Goal: Task Accomplishment & Management: Complete application form

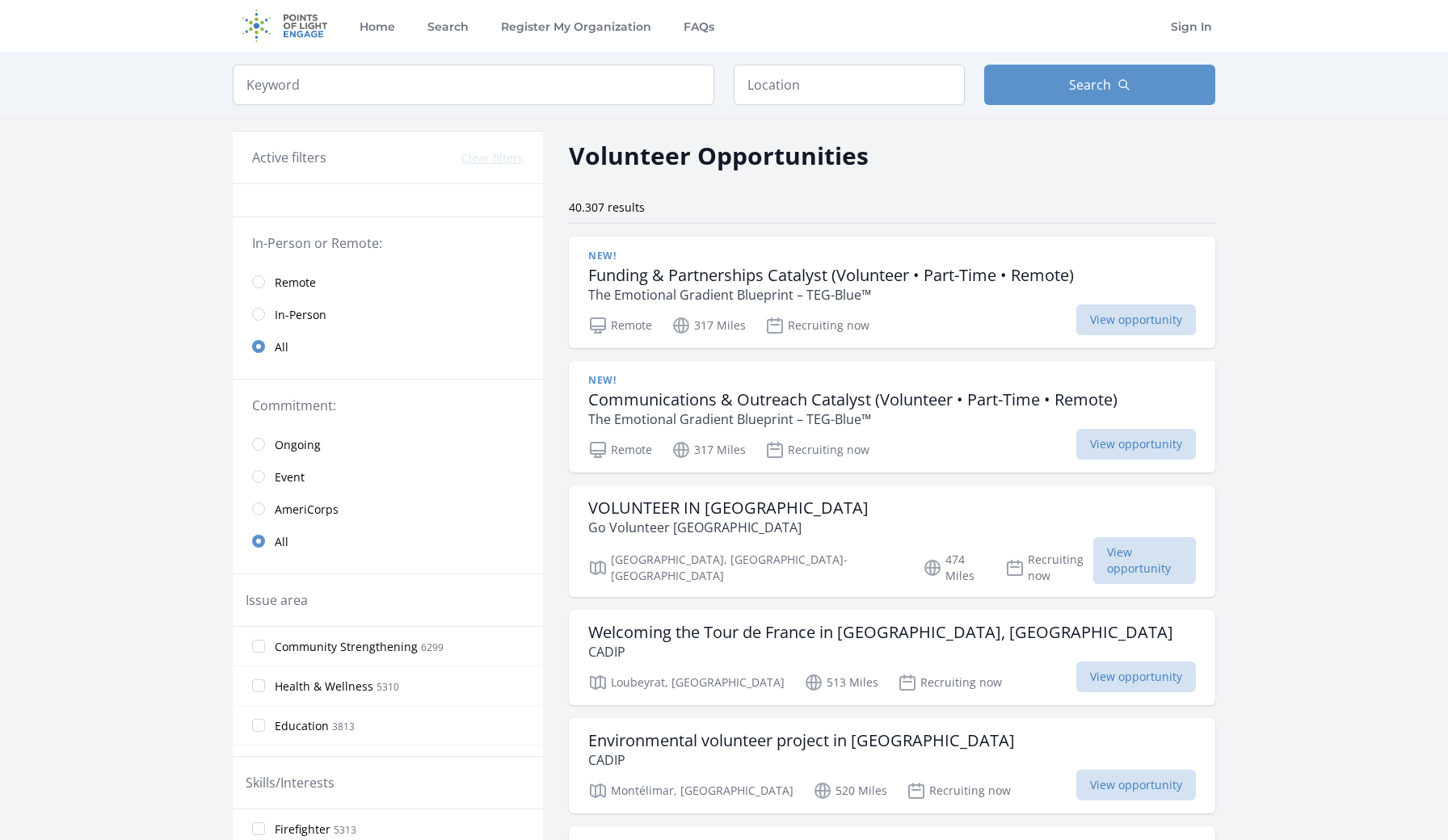
click at [272, 285] on link "Remote" at bounding box center [388, 282] width 310 height 33
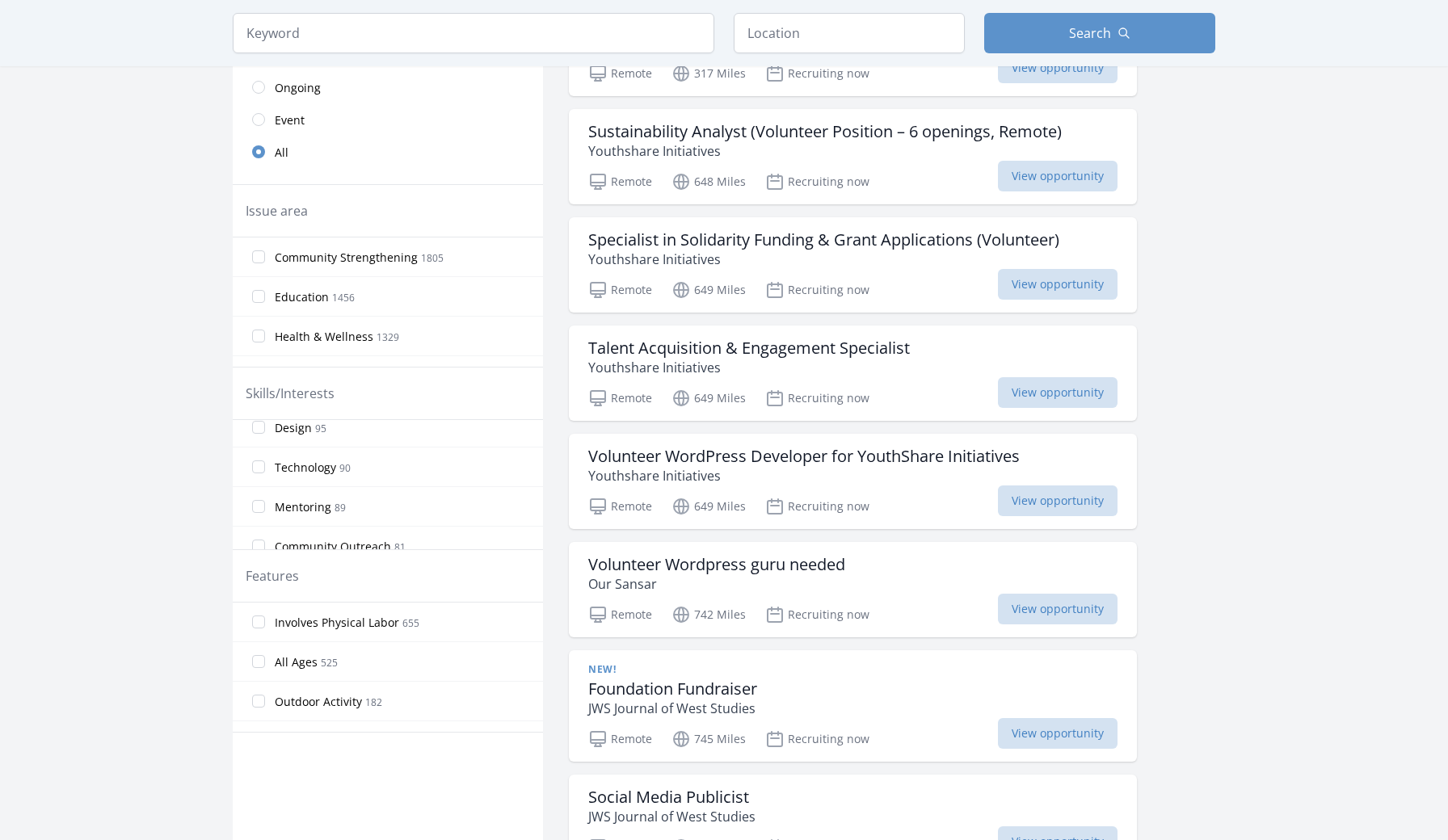
scroll to position [807, 0]
click at [321, 468] on span "Technology" at bounding box center [306, 463] width 61 height 16
click at [265, 468] on input "Technology 90" at bounding box center [258, 463] width 13 height 13
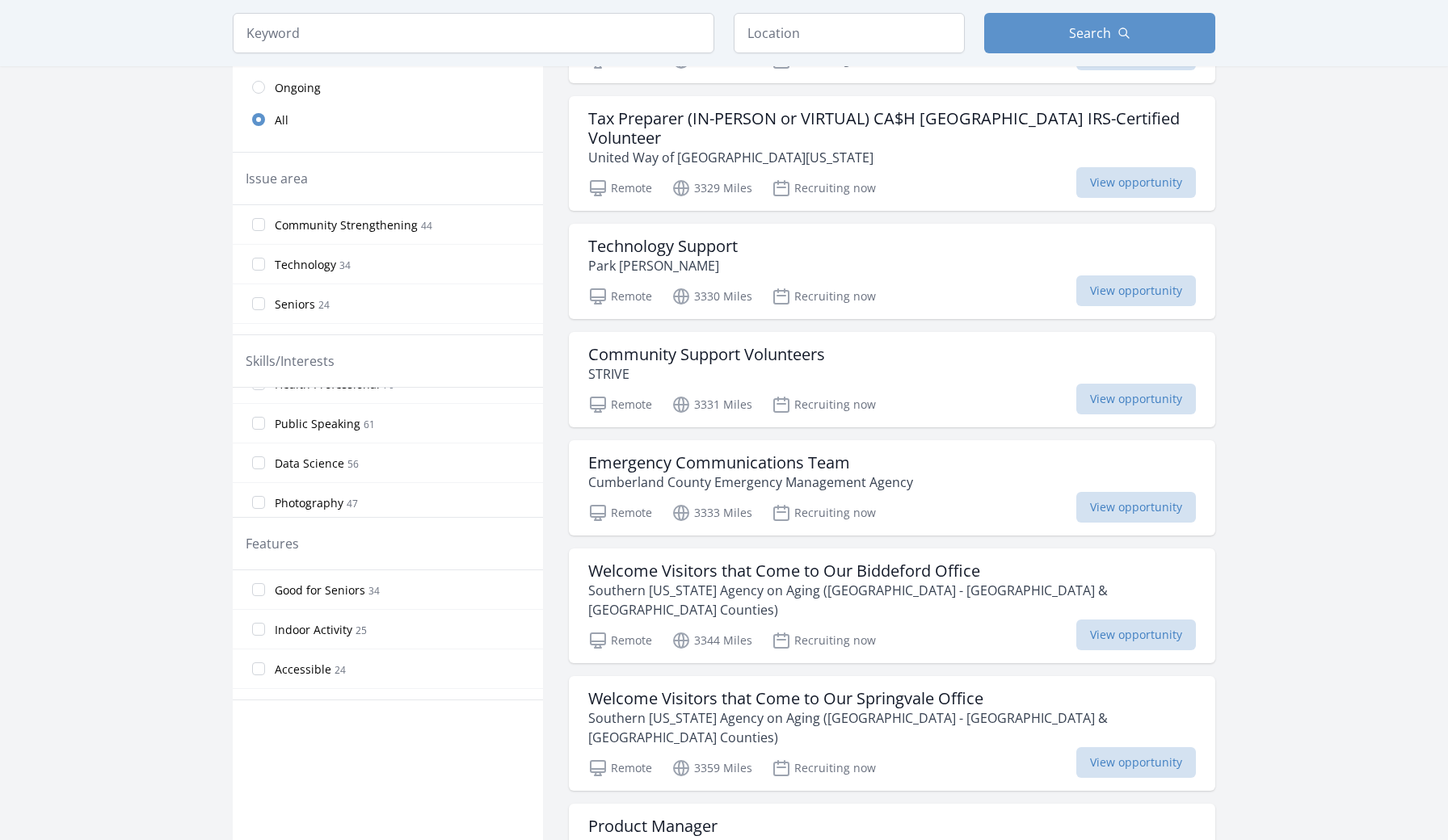
scroll to position [1054, 0]
click at [321, 468] on span "Data Science" at bounding box center [309, 461] width 70 height 16
click at [265, 467] on input "Data Science 56" at bounding box center [258, 461] width 13 height 13
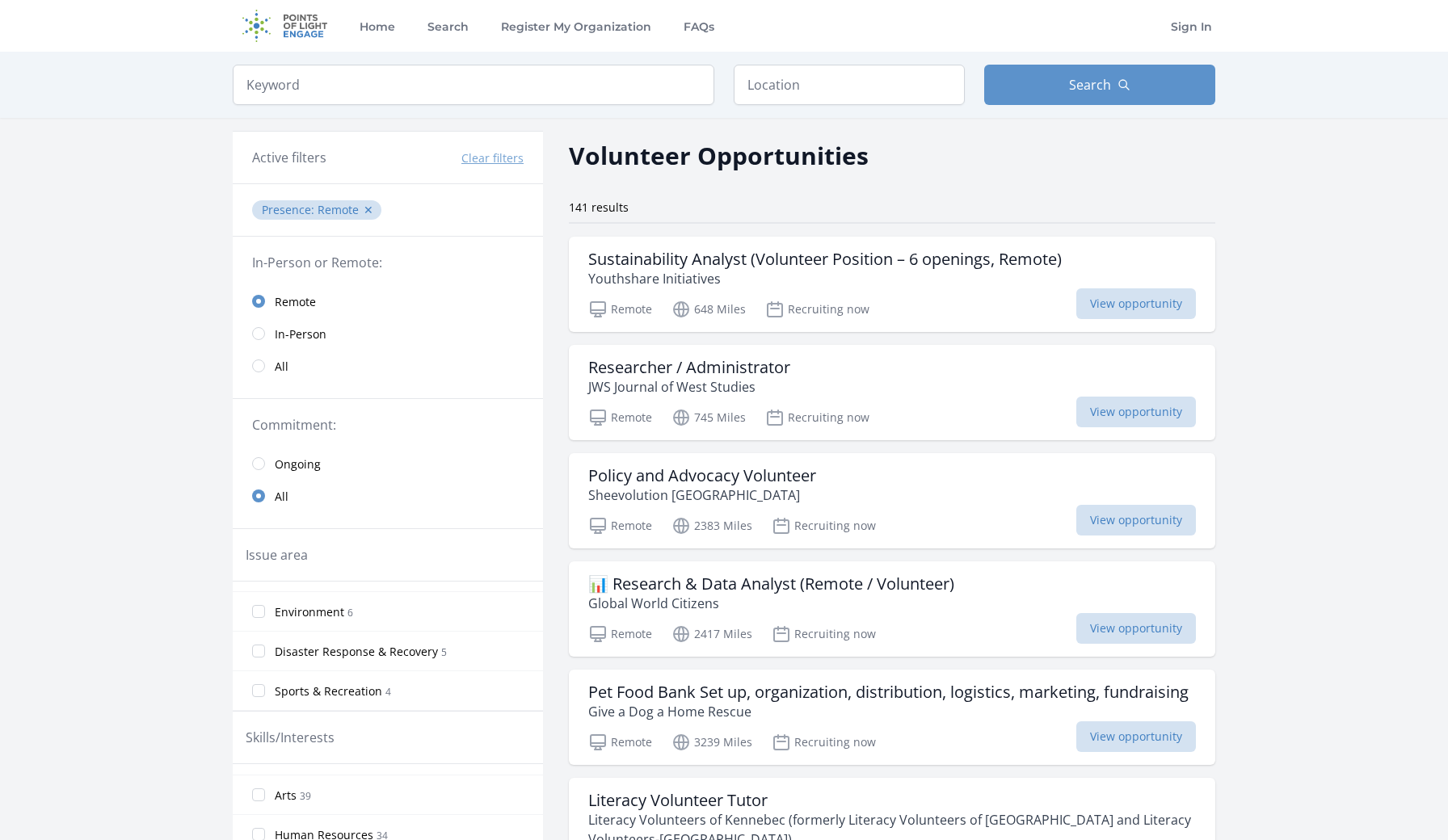
scroll to position [0, 0]
click at [274, 169] on div "Active filters Clear filters" at bounding box center [388, 158] width 310 height 52
click at [269, 161] on h3 "Active filters" at bounding box center [289, 157] width 74 height 20
click at [485, 152] on button "Clear filters" at bounding box center [492, 158] width 62 height 16
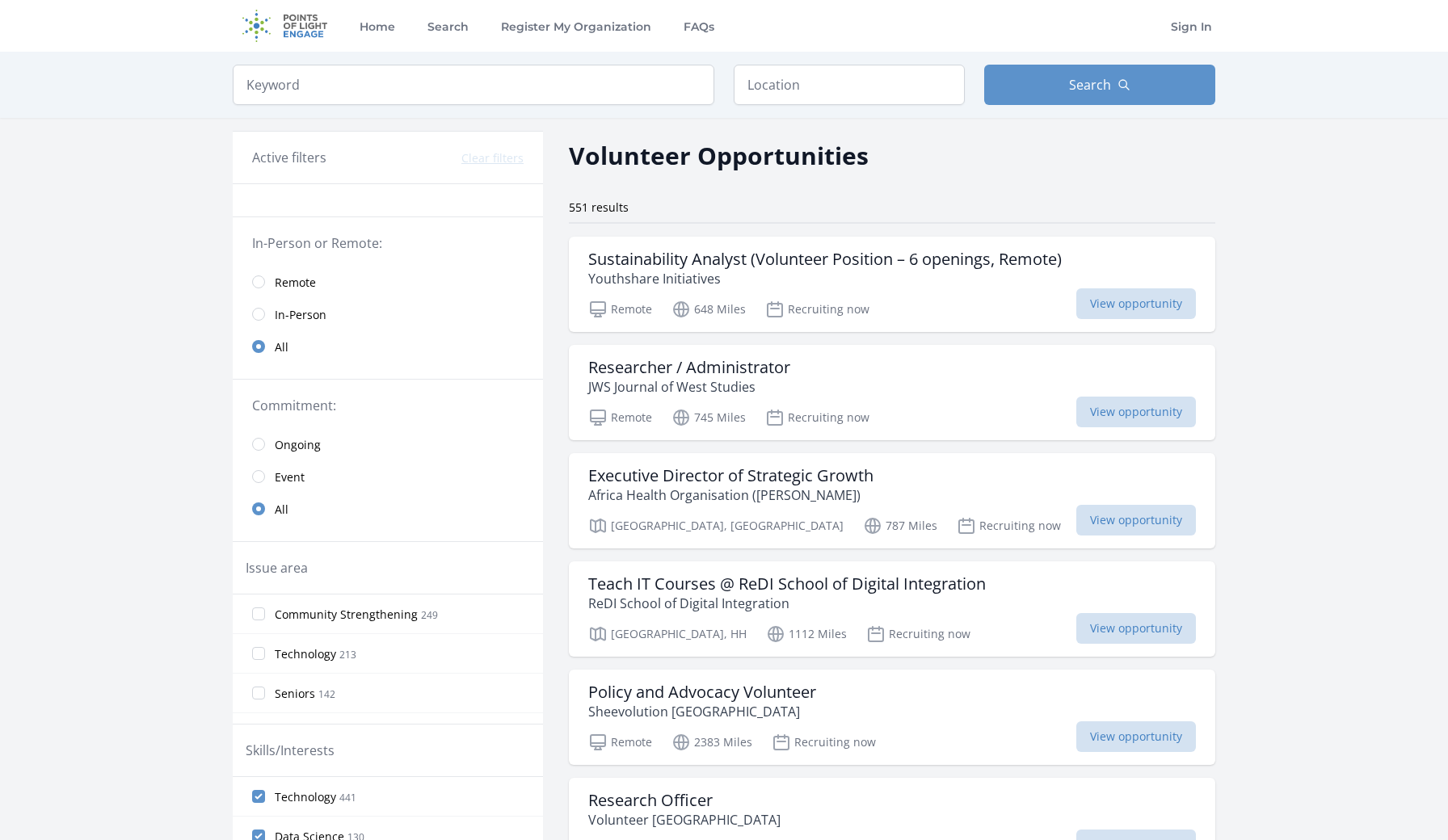
click at [262, 276] on input "radio" at bounding box center [258, 282] width 13 height 13
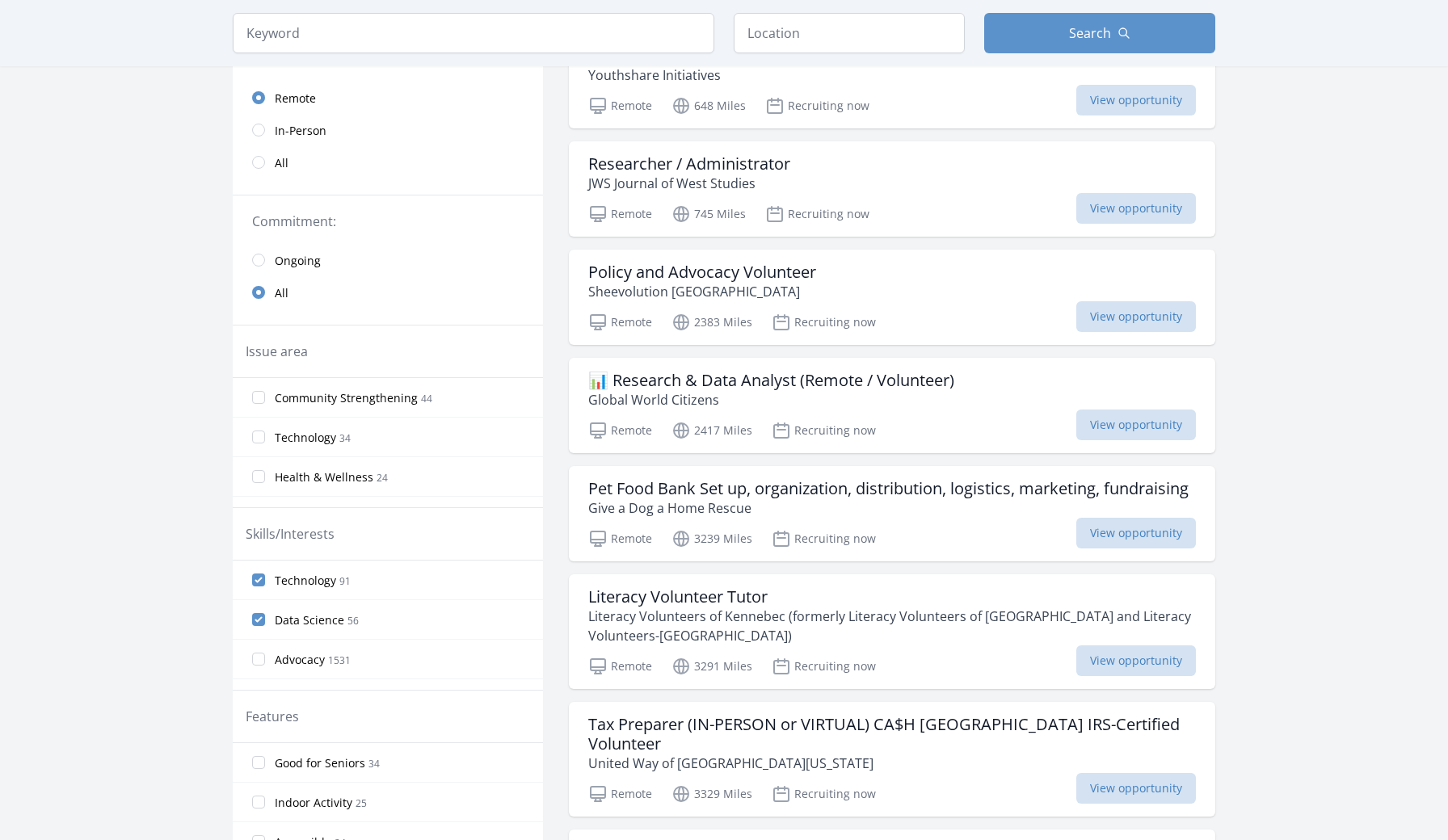
scroll to position [208, 0]
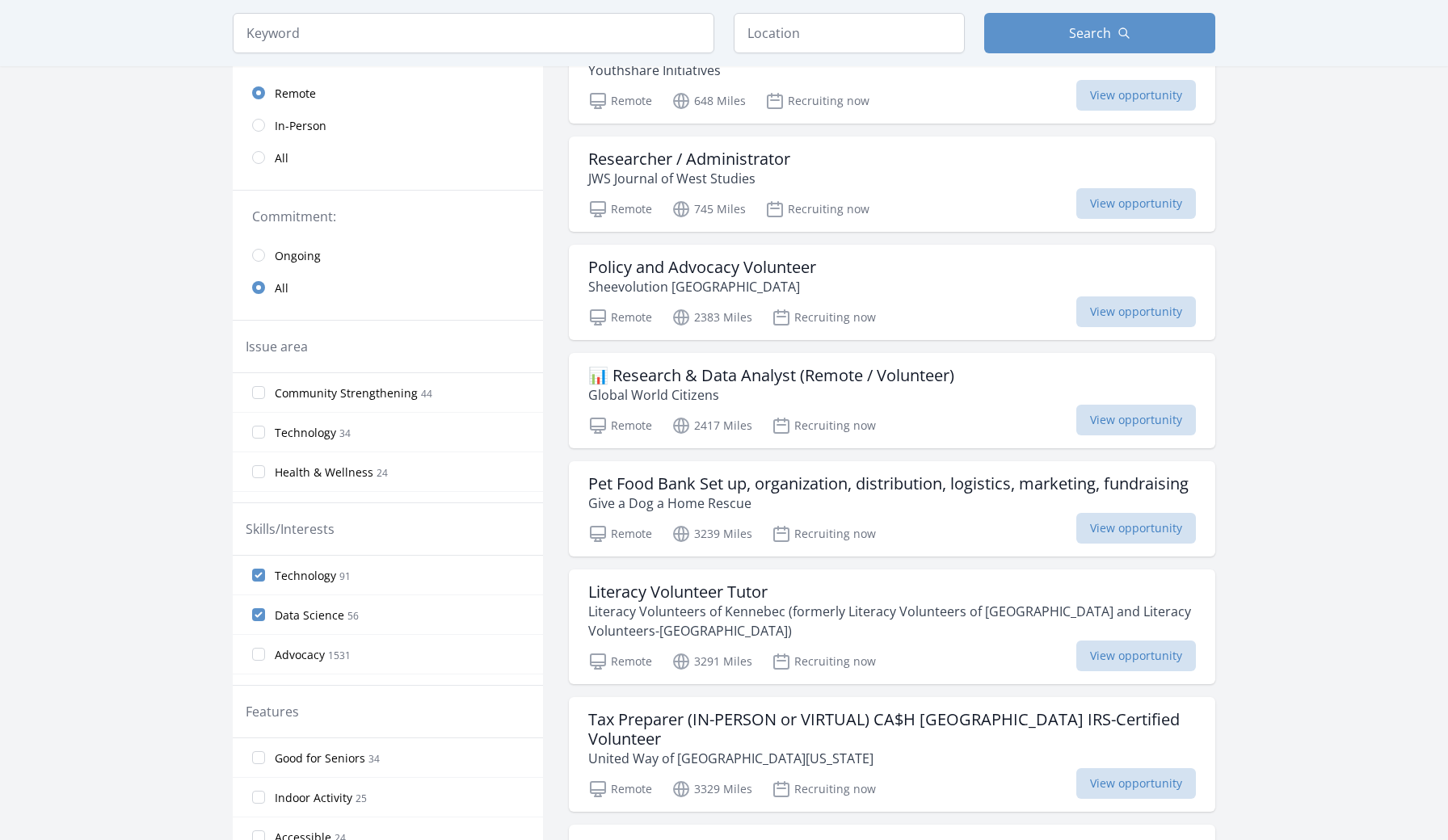
click at [283, 434] on span "Technology" at bounding box center [306, 432] width 61 height 16
click at [265, 434] on input "Technology 34" at bounding box center [258, 432] width 13 height 13
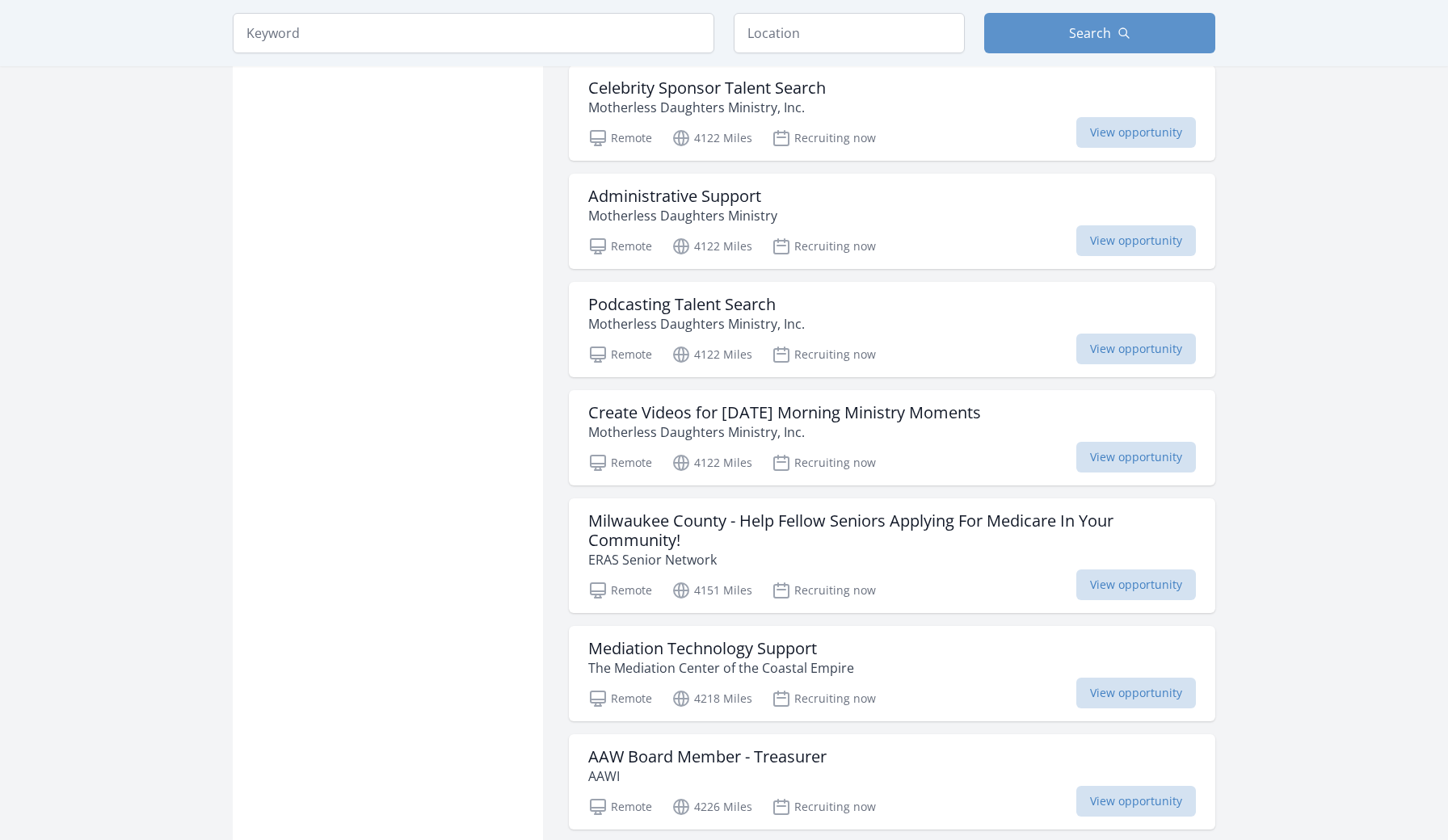
scroll to position [1363, 0]
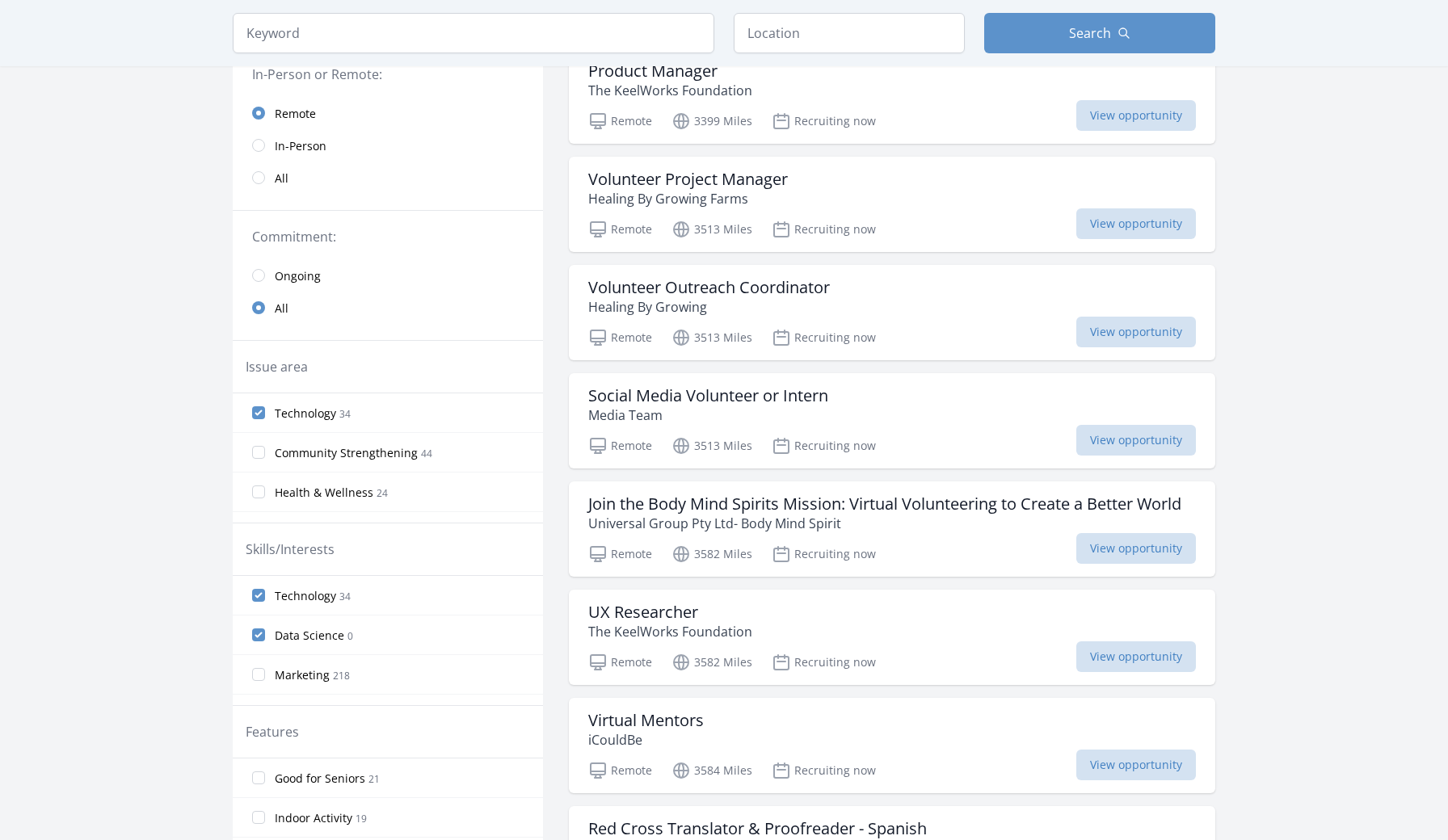
click at [265, 406] on label "Technology 34" at bounding box center [388, 413] width 310 height 33
click at [265, 406] on input "Technology 34" at bounding box center [258, 413] width 13 height 13
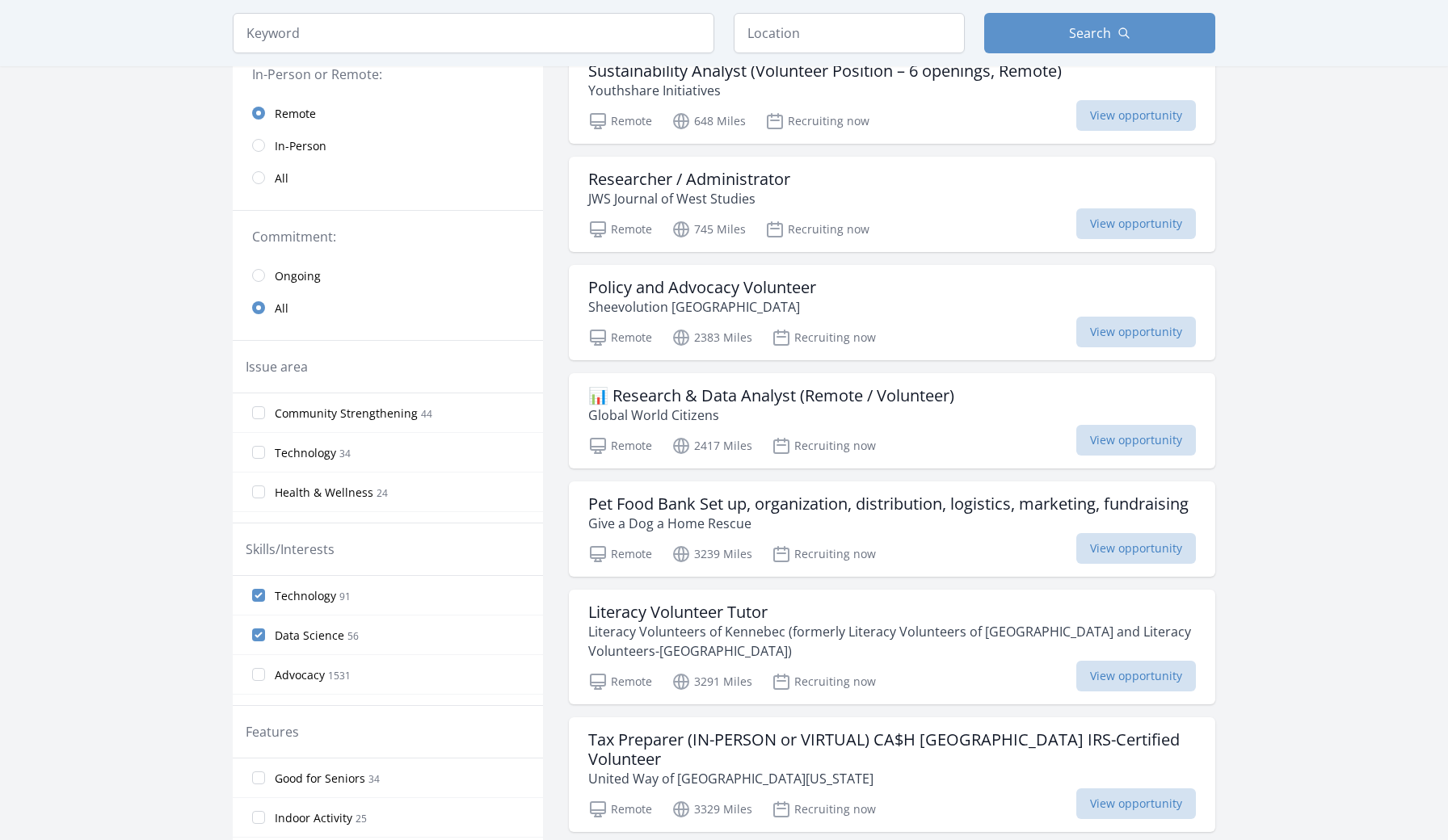
click at [254, 594] on input "Technology 91" at bounding box center [258, 596] width 13 height 13
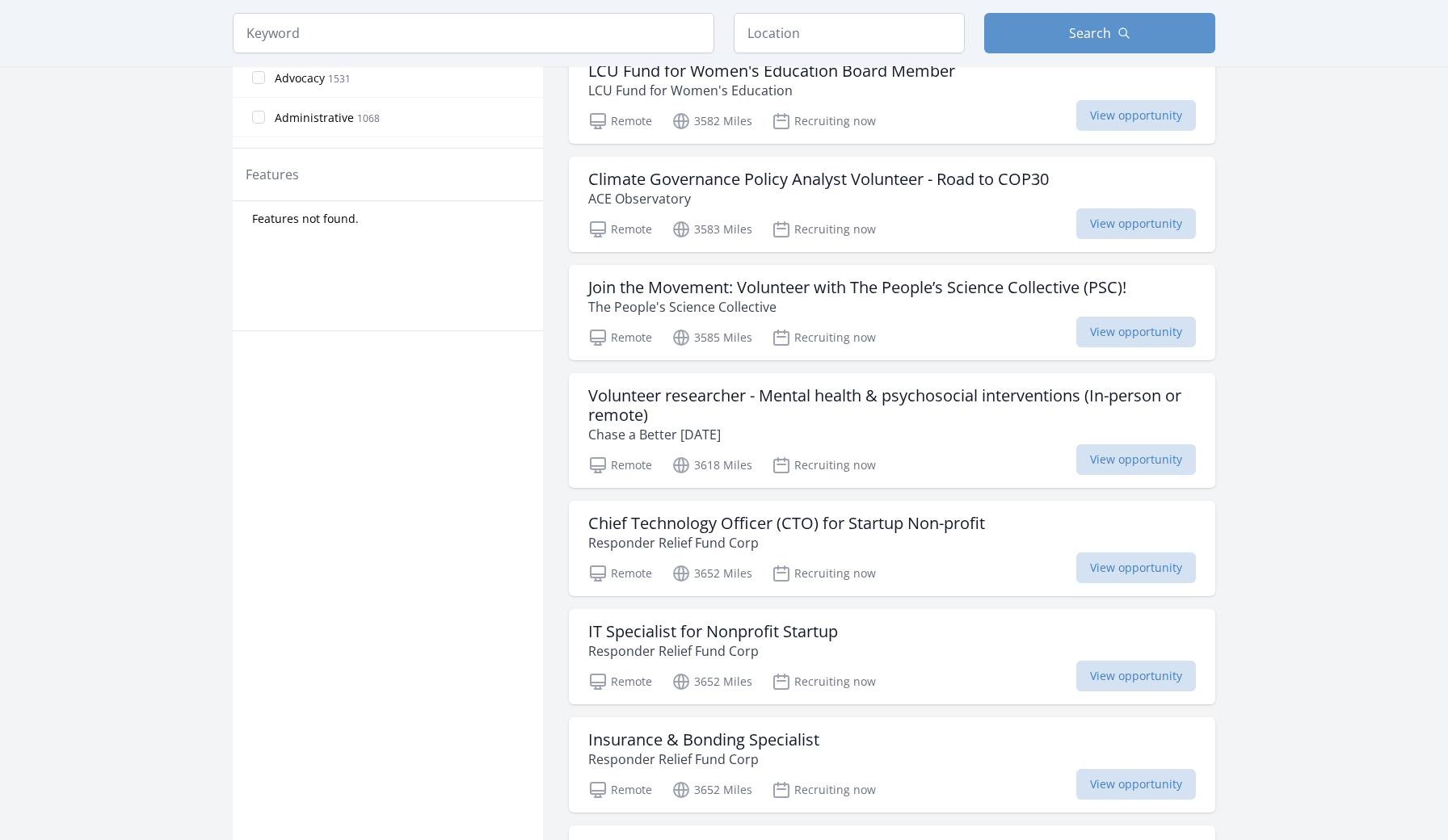
scroll to position [746, 0]
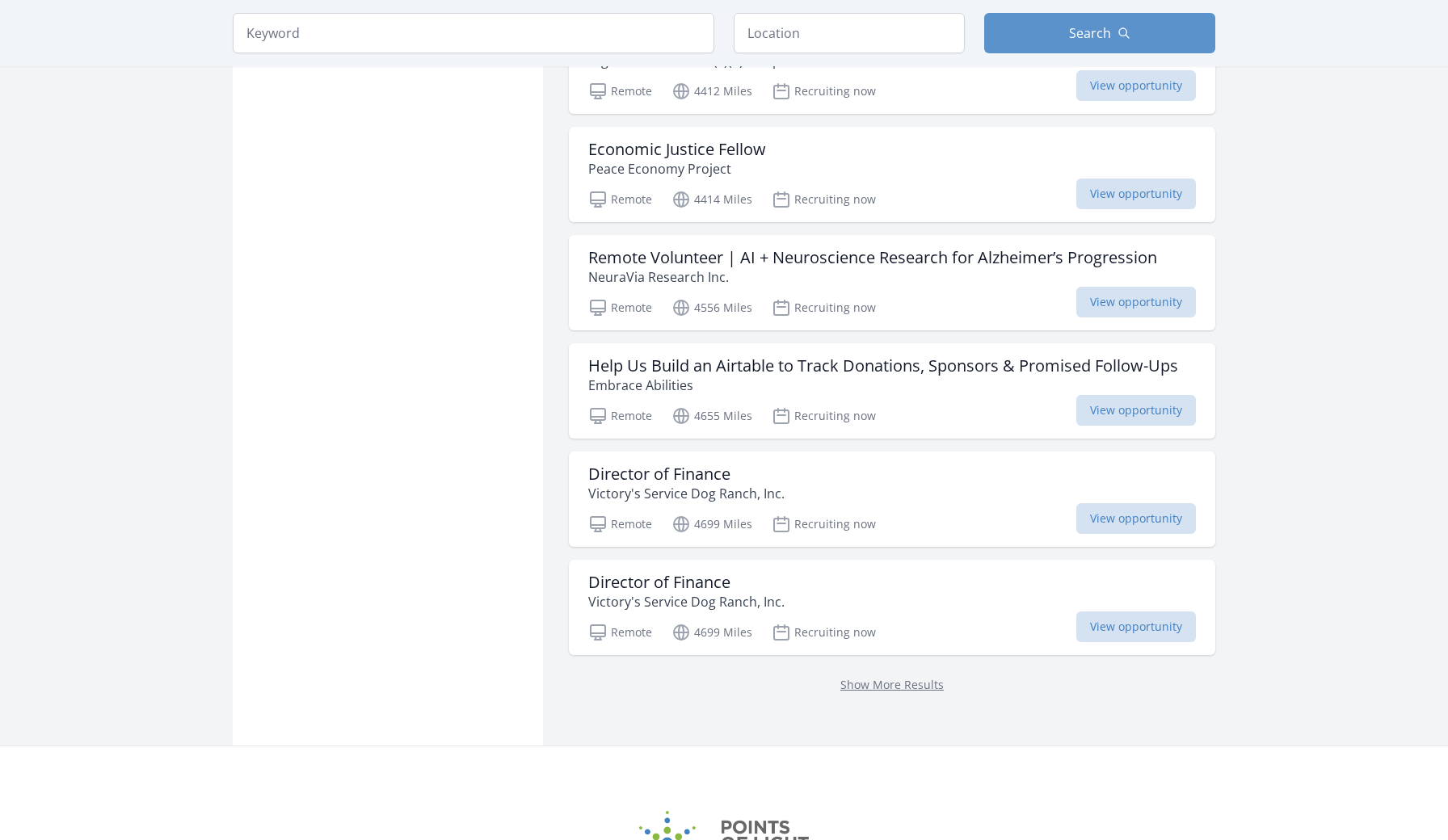
scroll to position [3979, 0]
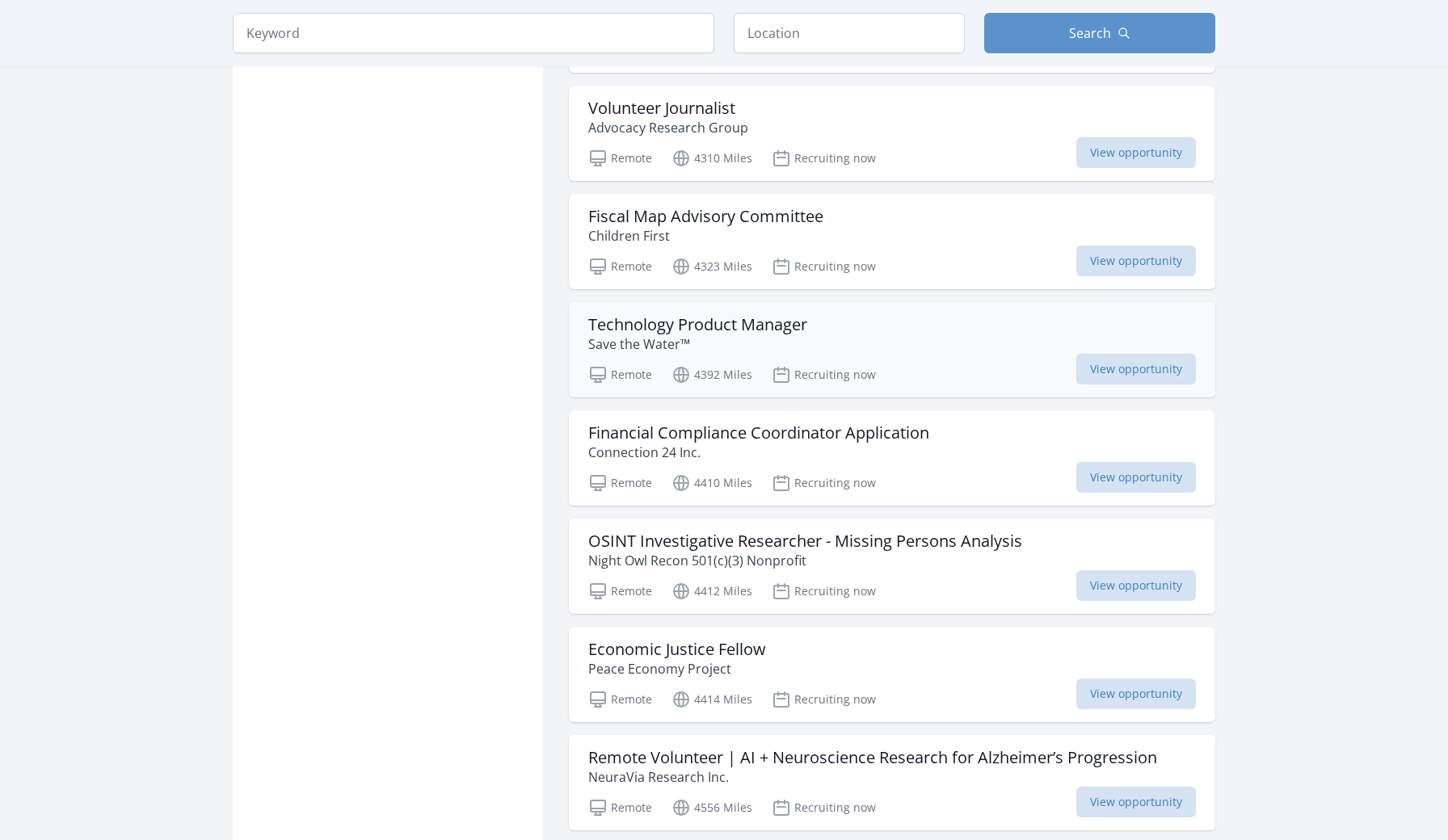
scroll to position [3485, 0]
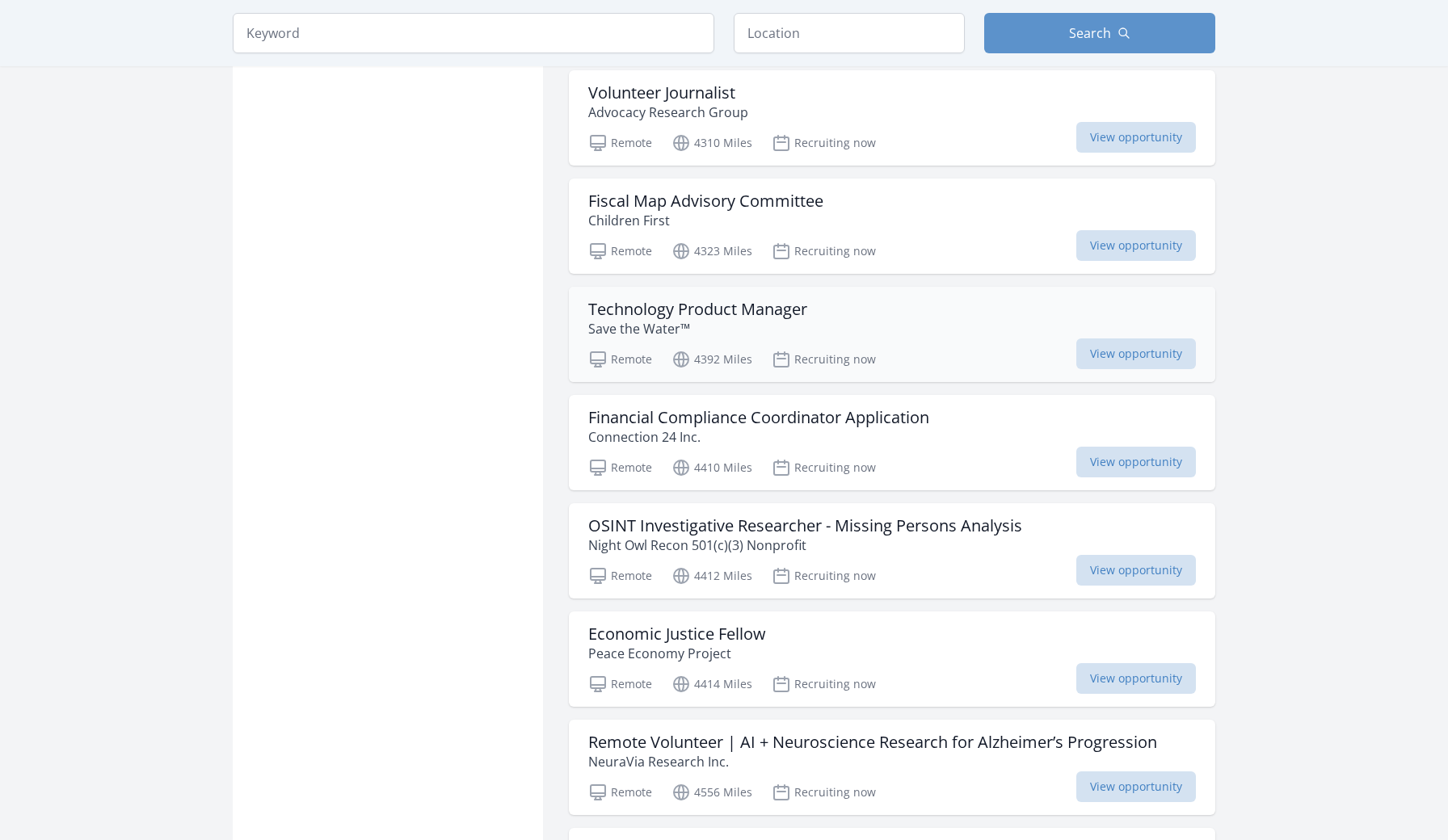
click at [717, 320] on p "Save the Water™" at bounding box center [698, 328] width 219 height 20
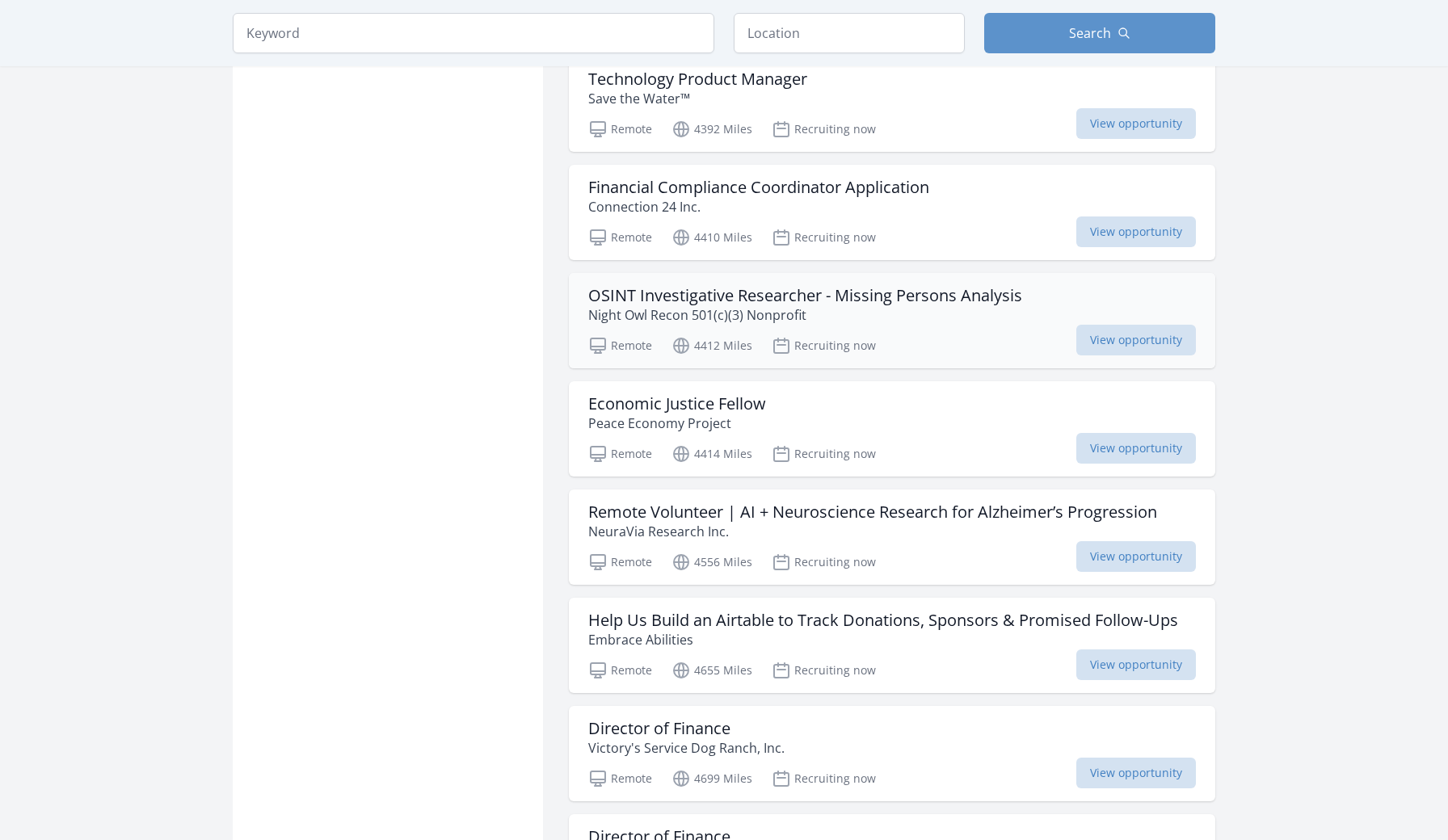
scroll to position [3750, 0]
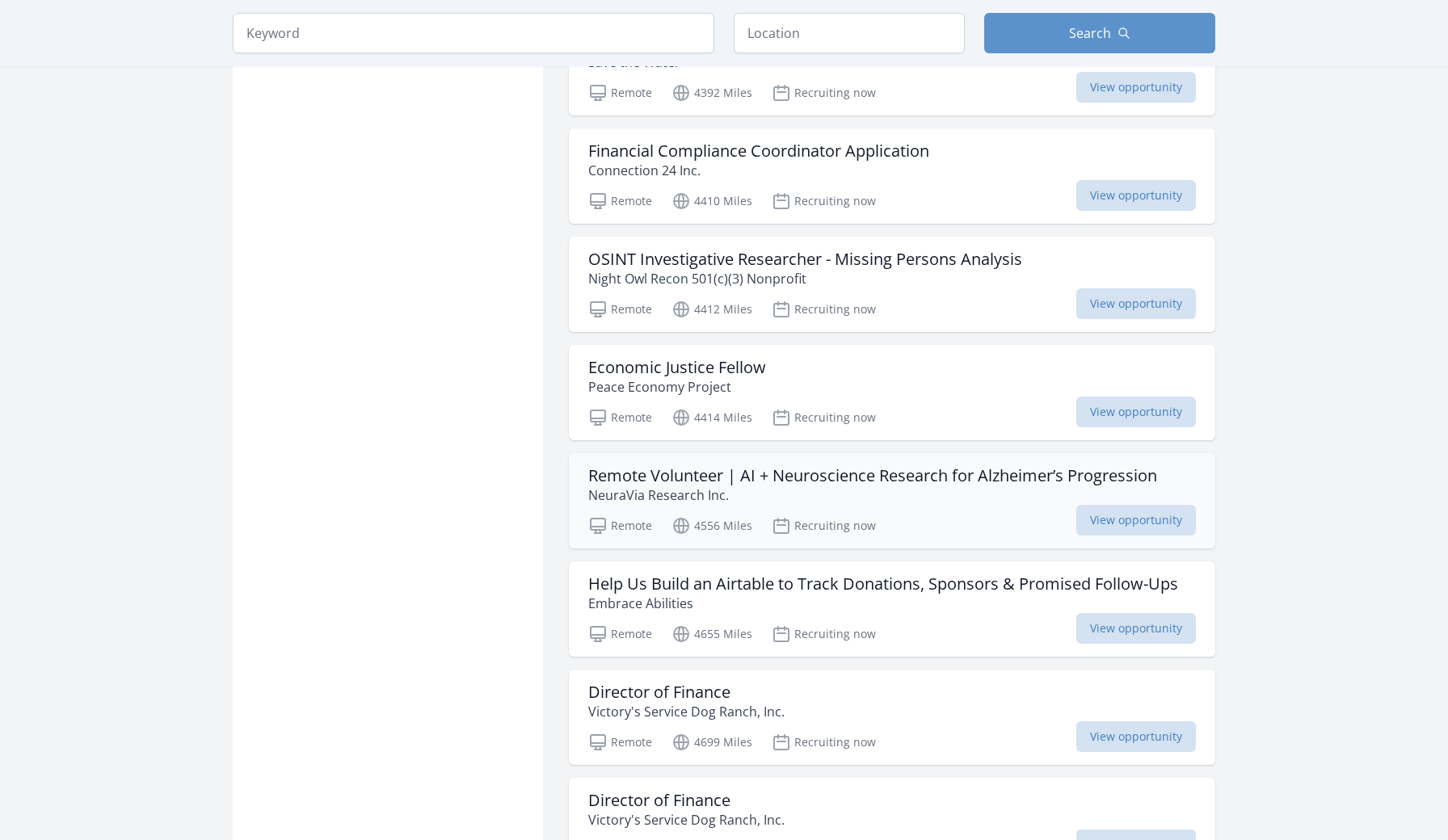
click at [775, 479] on h3 "Remote Volunteer | AI + Neuroscience Research for Alzheimer’s Progression" at bounding box center [873, 476] width 569 height 20
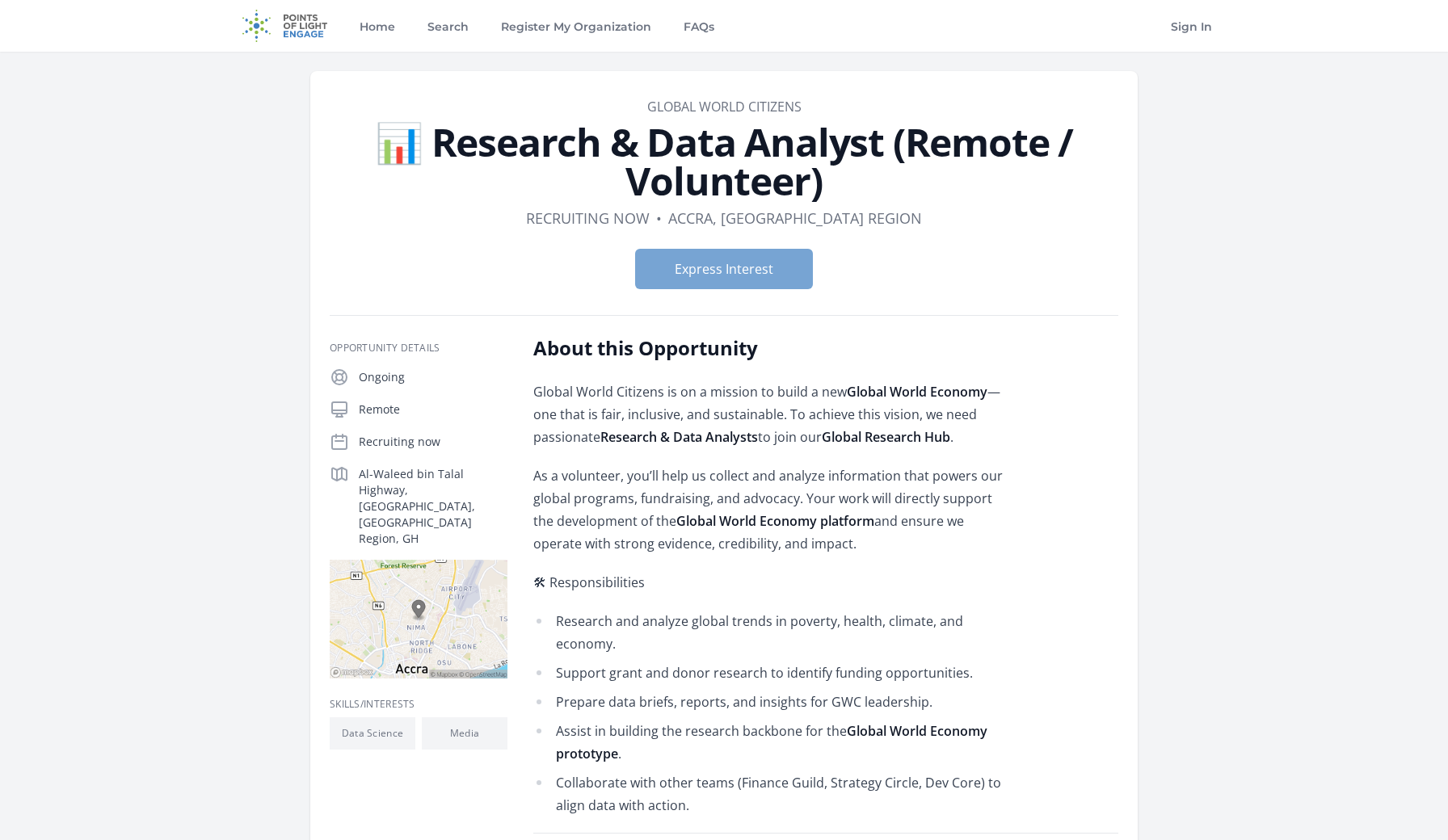
click at [697, 258] on button "Express Interest" at bounding box center [723, 269] width 178 height 40
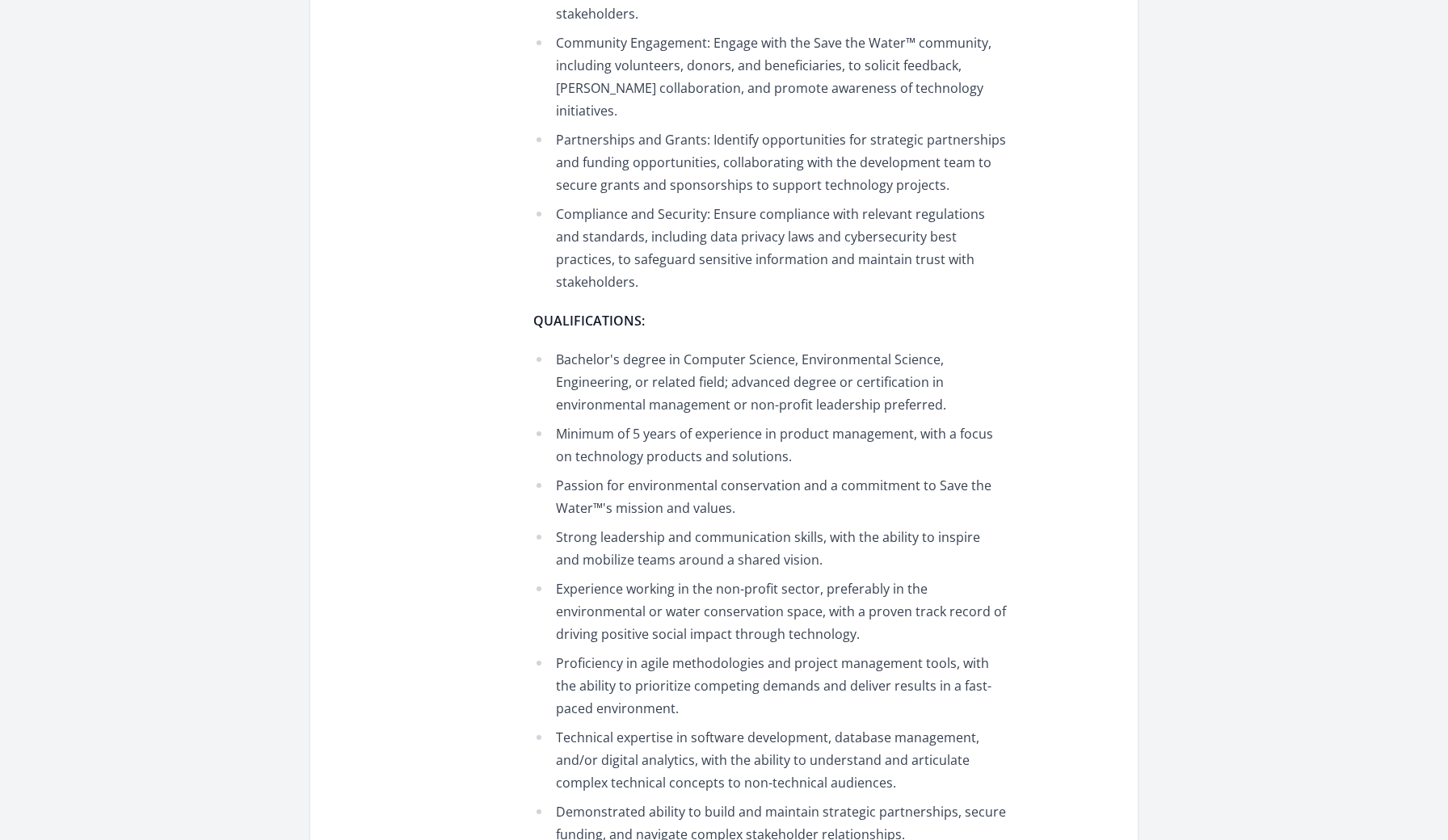
scroll to position [1406, 0]
click at [1253, 448] on main "Organization Save the Water™ Technology Product Manager Duration Recruiting now…" at bounding box center [724, 76] width 1448 height 2863
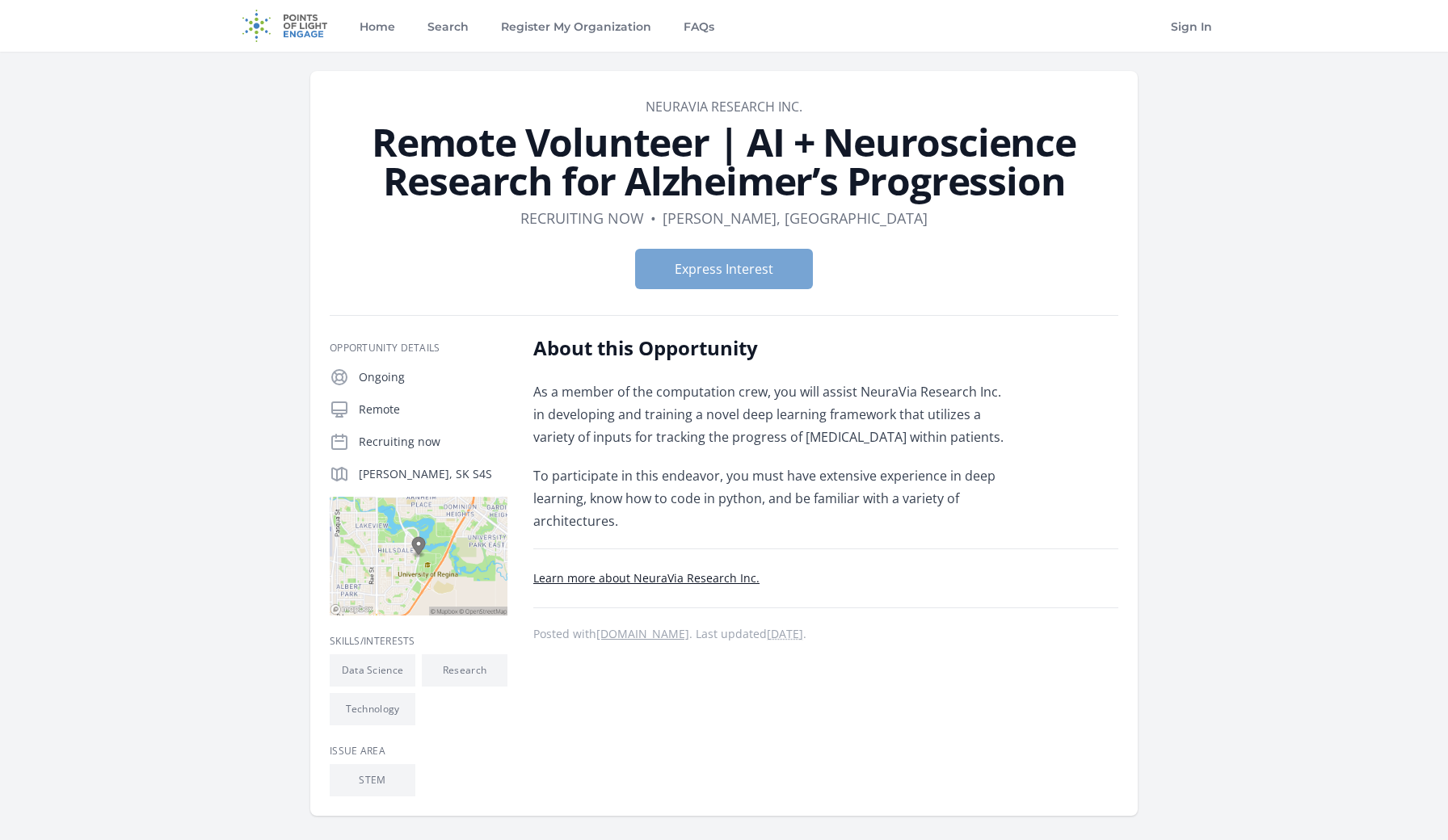
click at [716, 280] on button "Express Interest" at bounding box center [723, 269] width 178 height 40
